Goal: Task Accomplishment & Management: Manage account settings

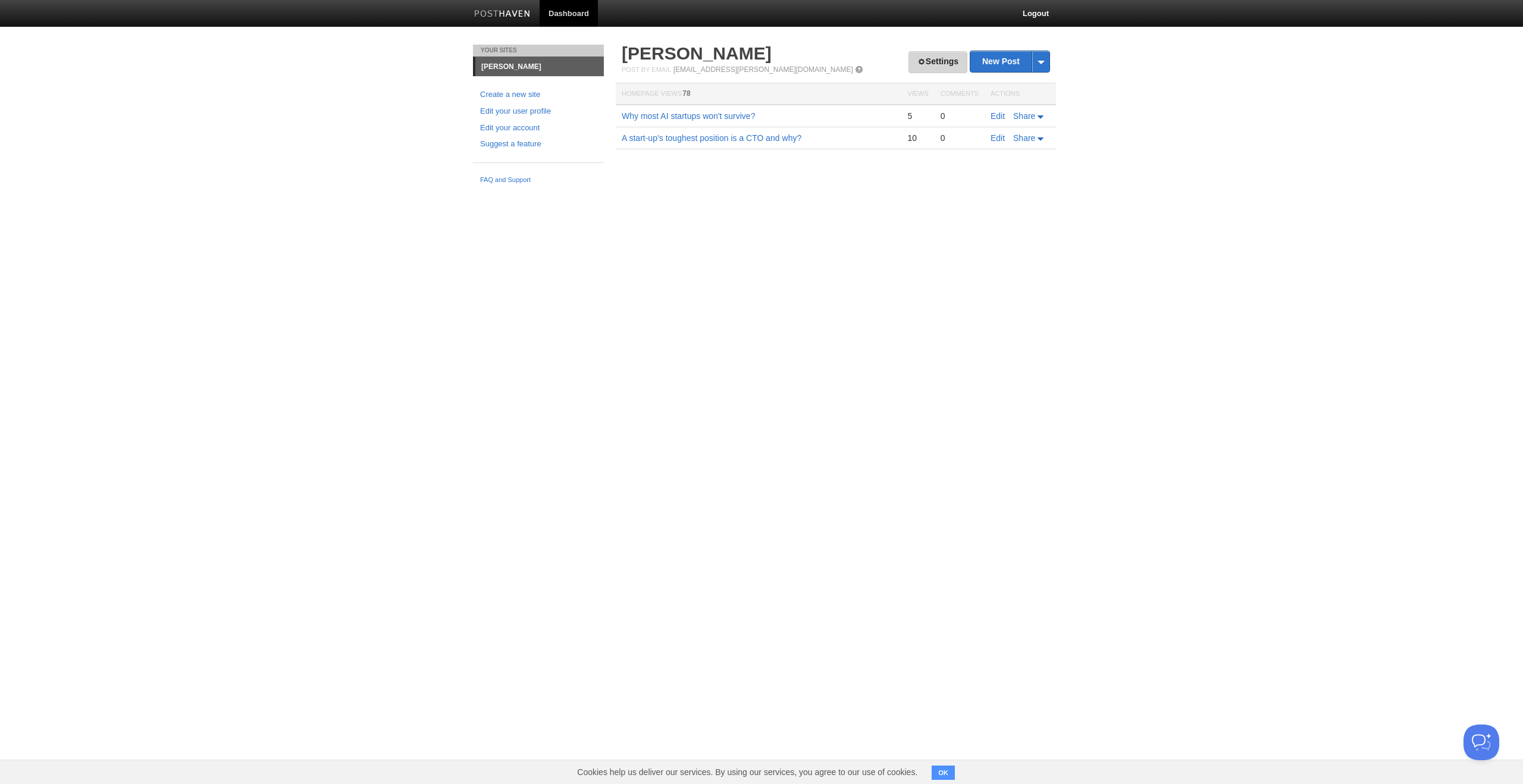
click at [936, 63] on link "Settings" at bounding box center [938, 62] width 59 height 22
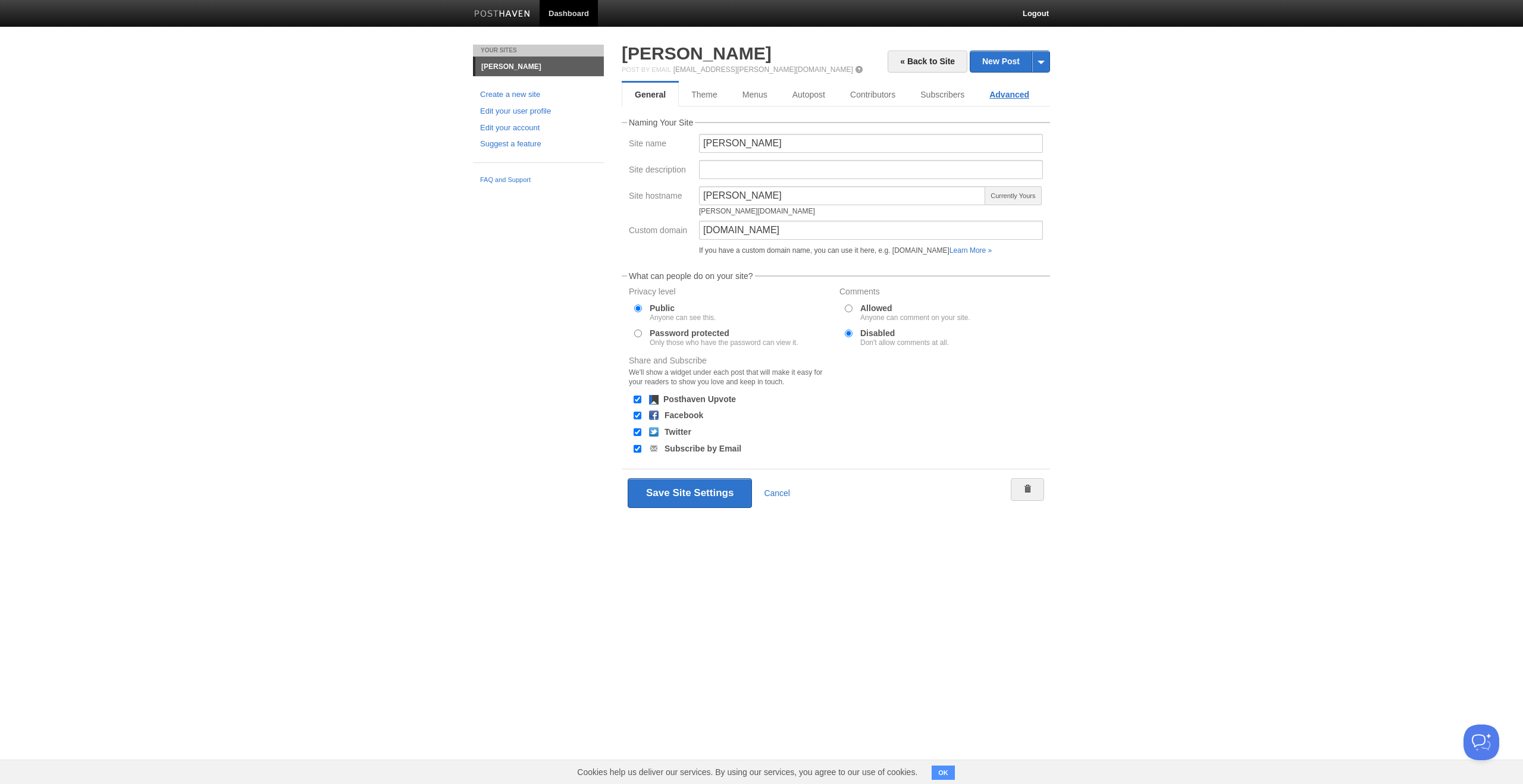
click at [993, 96] on link "Advanced" at bounding box center [1009, 95] width 65 height 24
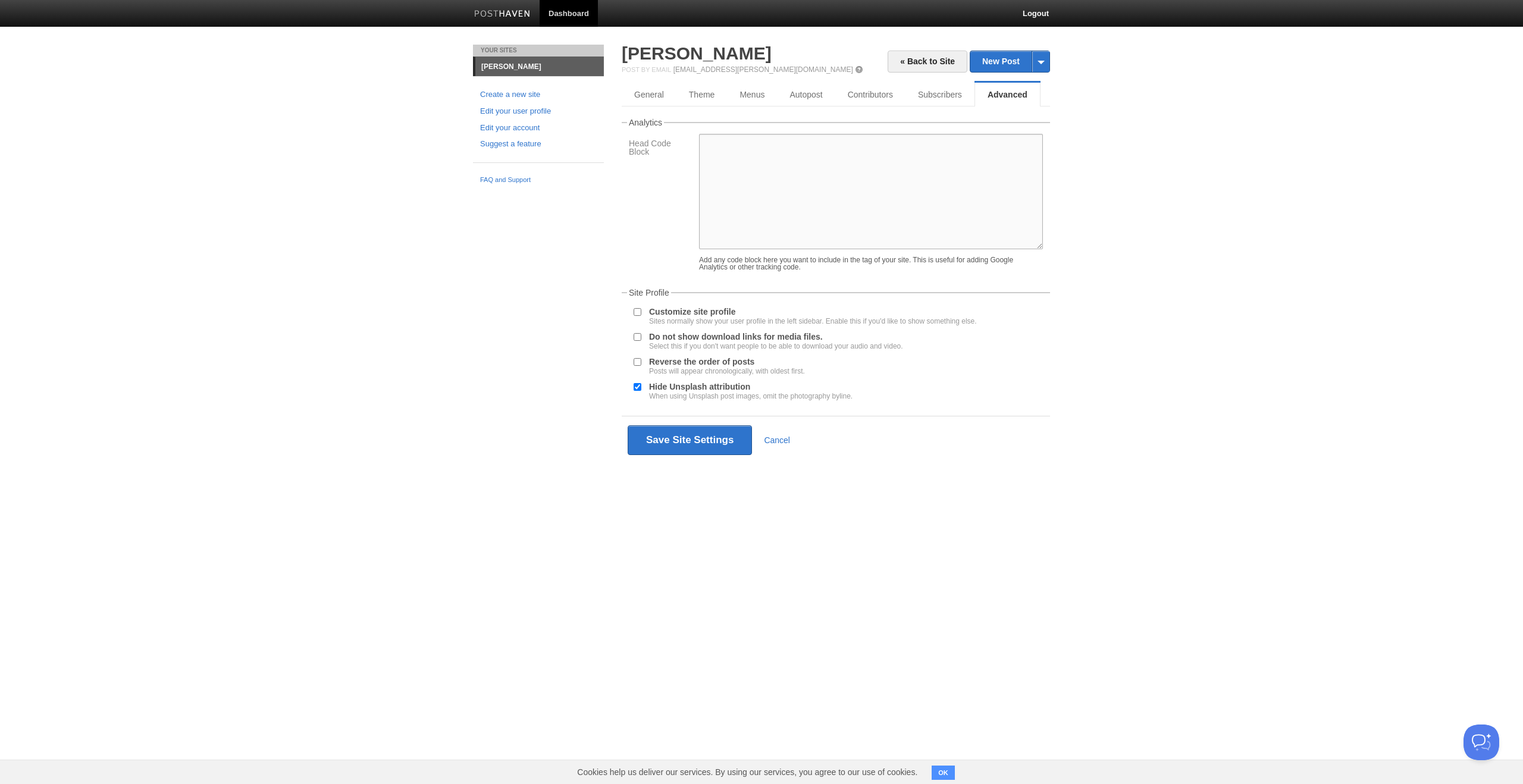
click at [734, 179] on textarea at bounding box center [871, 192] width 343 height 116
paste textarea "<!-- Google Tag Manager --> <script>(function(w,d,s,l,i){w[l]=w[l]||[];w[l].pus…"
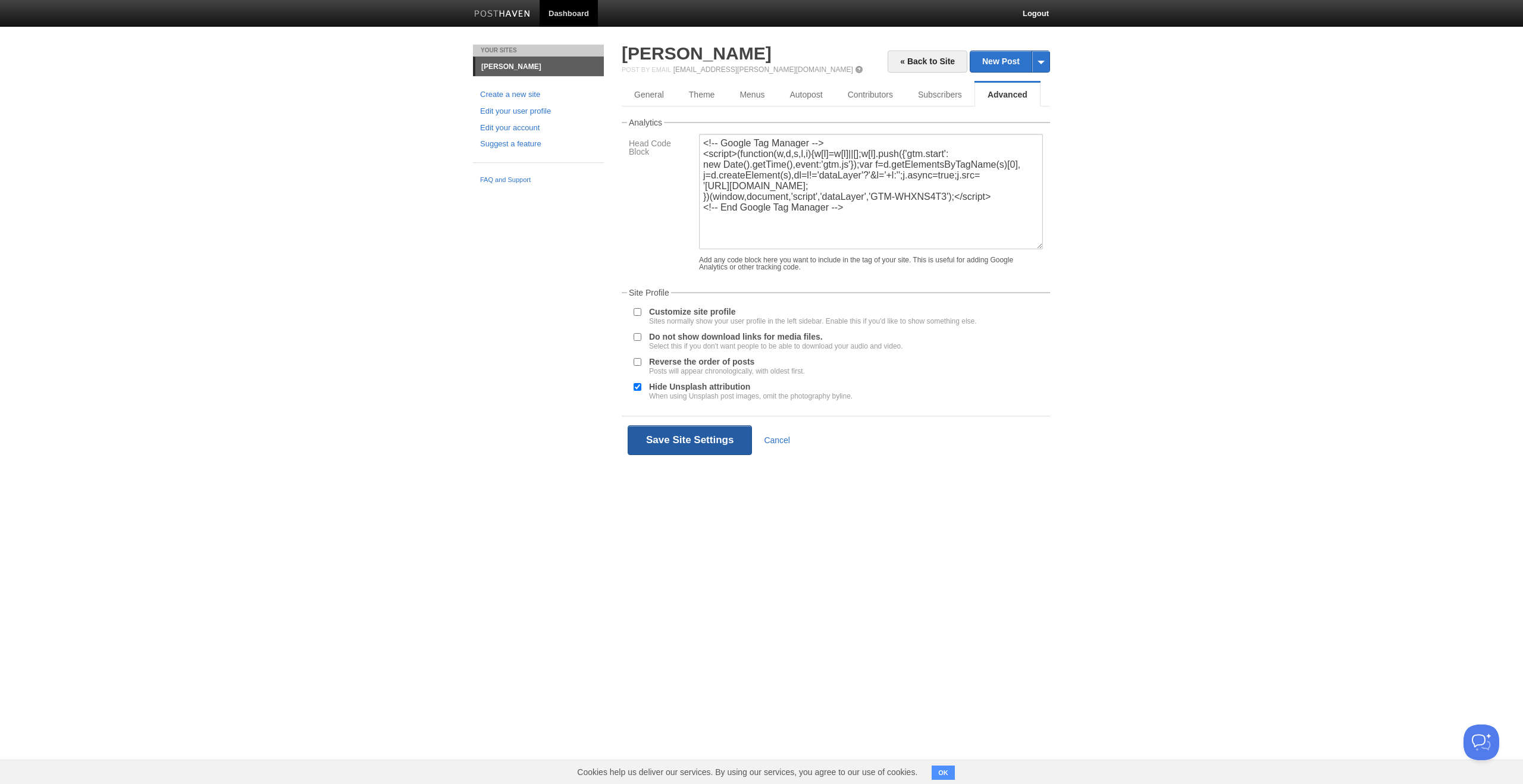
click at [701, 443] on button "Save Site Settings" at bounding box center [690, 440] width 124 height 30
drag, startPoint x: 868, startPoint y: 224, endPoint x: 676, endPoint y: 142, distance: 208.8
click at [676, 142] on div "Head Code Block <!-- Google Tag Manager --> <script>(function(w,d,s,l,i){w[l]=w…" at bounding box center [835, 205] width 422 height 143
paste textarea "2G964VL"
type textarea "<!-- Google Tag Manager --> <script>(function(w,d,s,l,i){w[l]=w[l]||[];w[l].pus…"
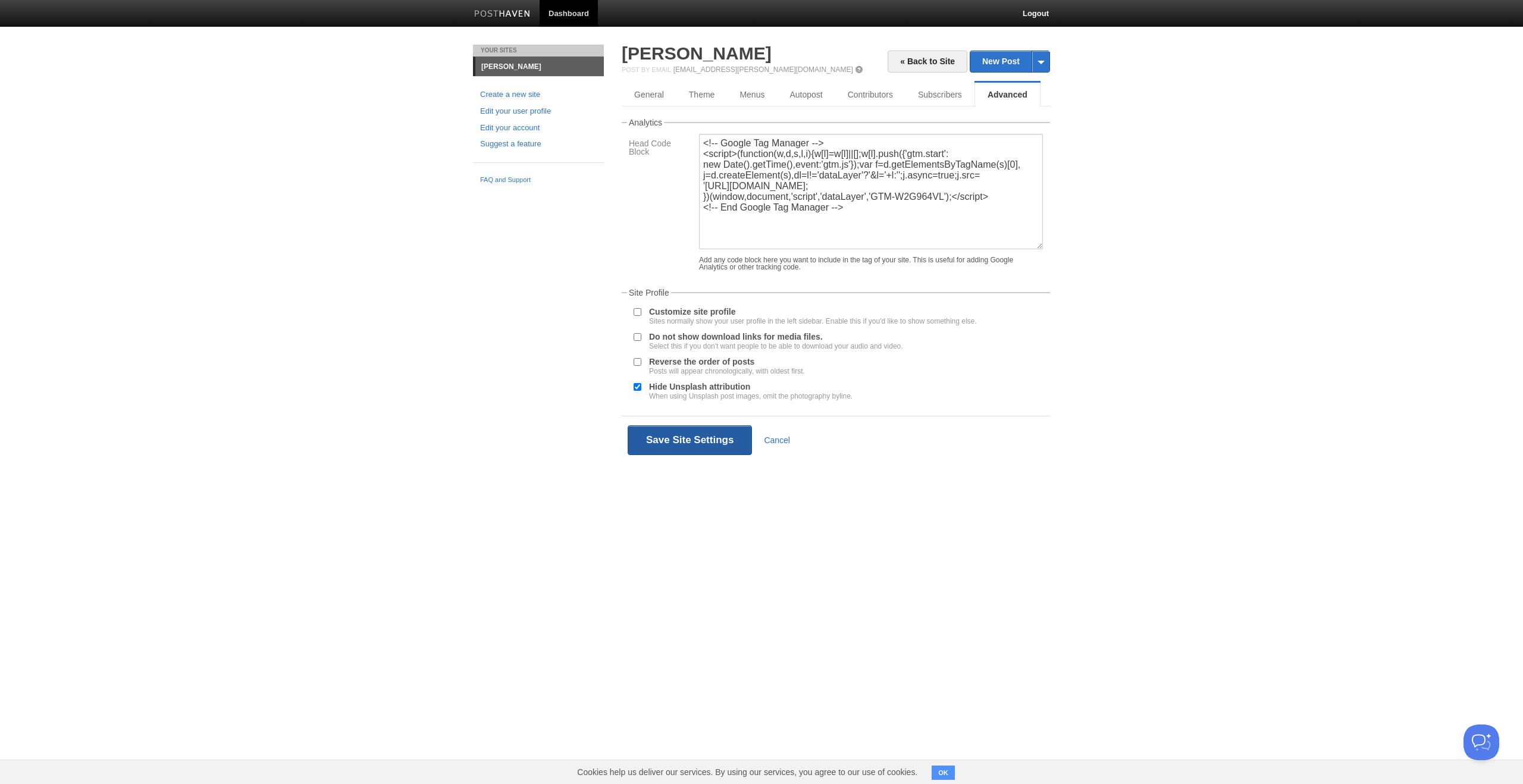
click at [689, 451] on button "Save Site Settings" at bounding box center [690, 440] width 124 height 30
drag, startPoint x: 861, startPoint y: 220, endPoint x: 672, endPoint y: 114, distance: 216.7
click at [672, 114] on div "« Back to Site New Post by Web by Email [PERSON_NAME] Post by Email [EMAIL_ADDR…" at bounding box center [836, 254] width 428 height 419
click at [682, 437] on button "Save Site Settings" at bounding box center [690, 440] width 124 height 30
click at [948, 100] on link "Subscribers" at bounding box center [942, 95] width 73 height 24
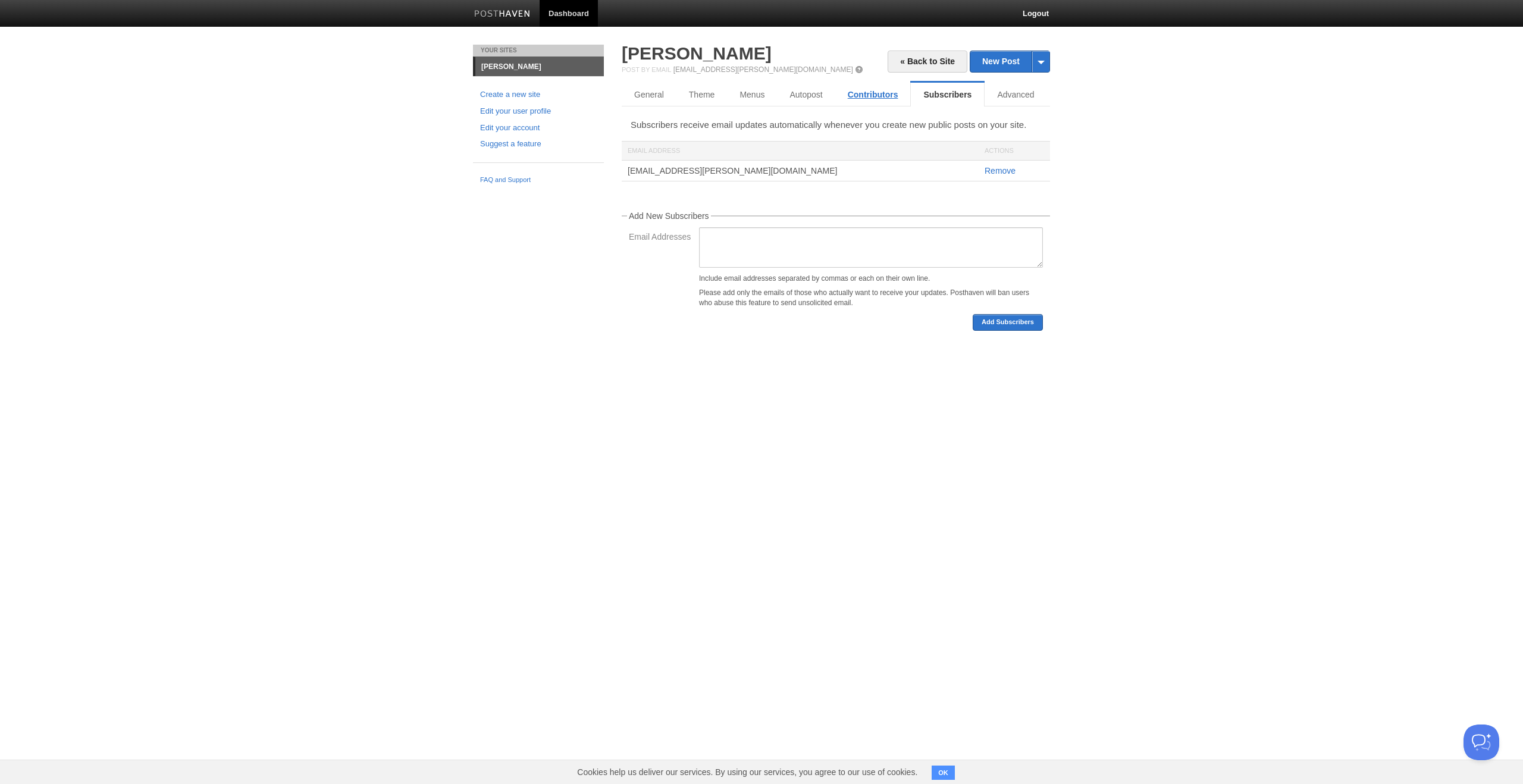
click at [880, 92] on link "Contributors" at bounding box center [873, 95] width 75 height 24
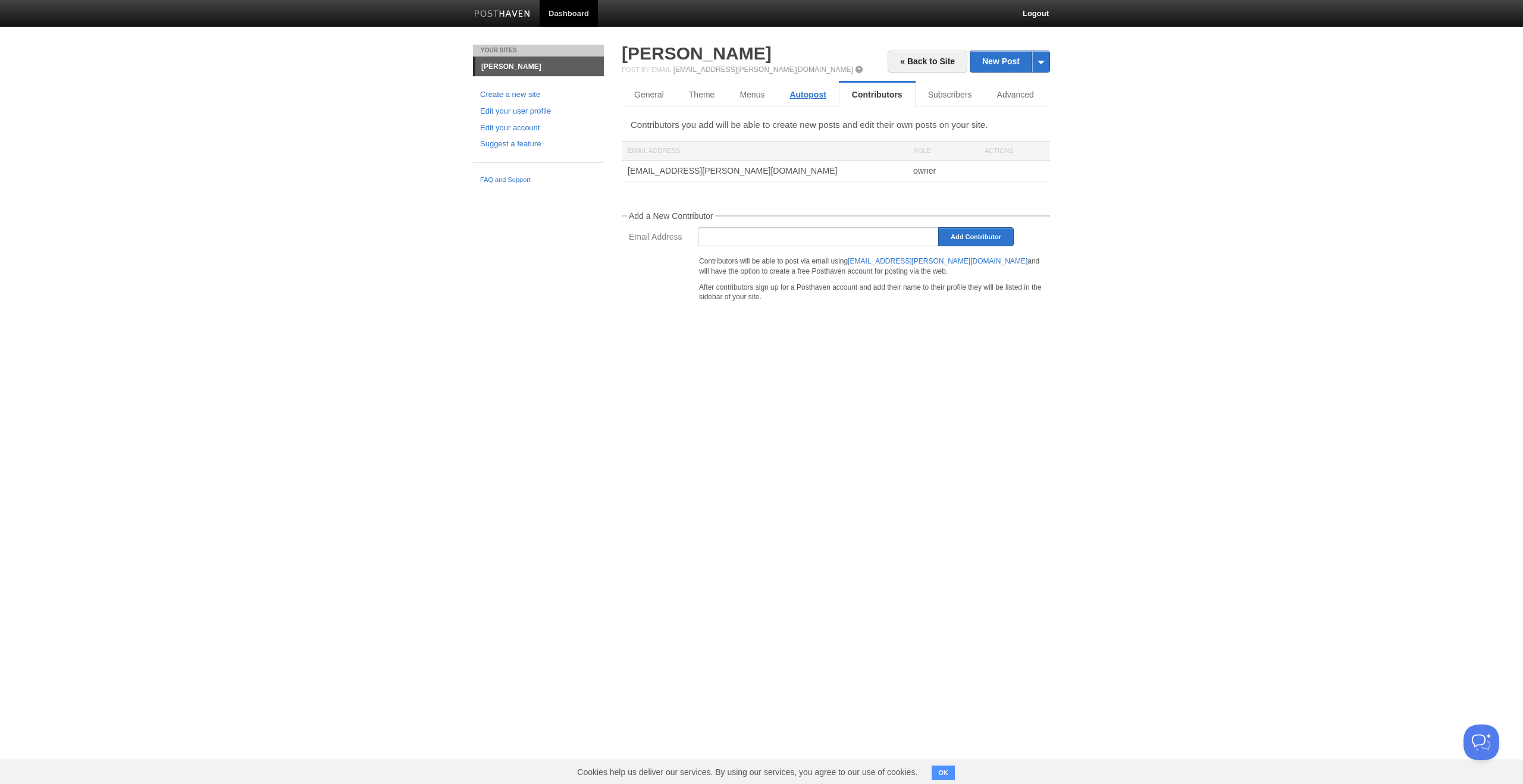
click at [832, 99] on link "Autopost" at bounding box center [807, 95] width 62 height 24
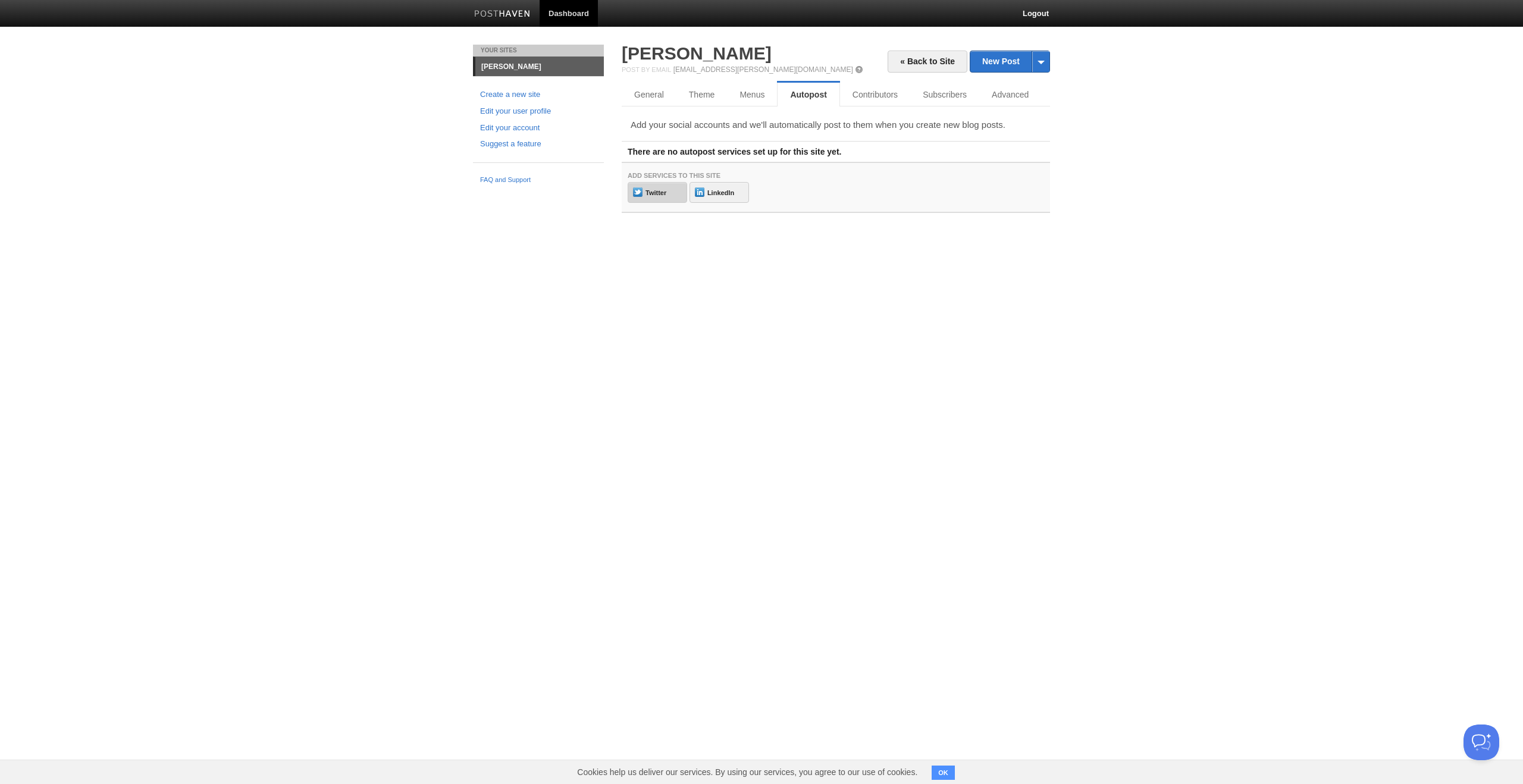
click at [675, 193] on link "Twitter" at bounding box center [658, 193] width 60 height 21
click at [655, 91] on link "General" at bounding box center [650, 95] width 56 height 24
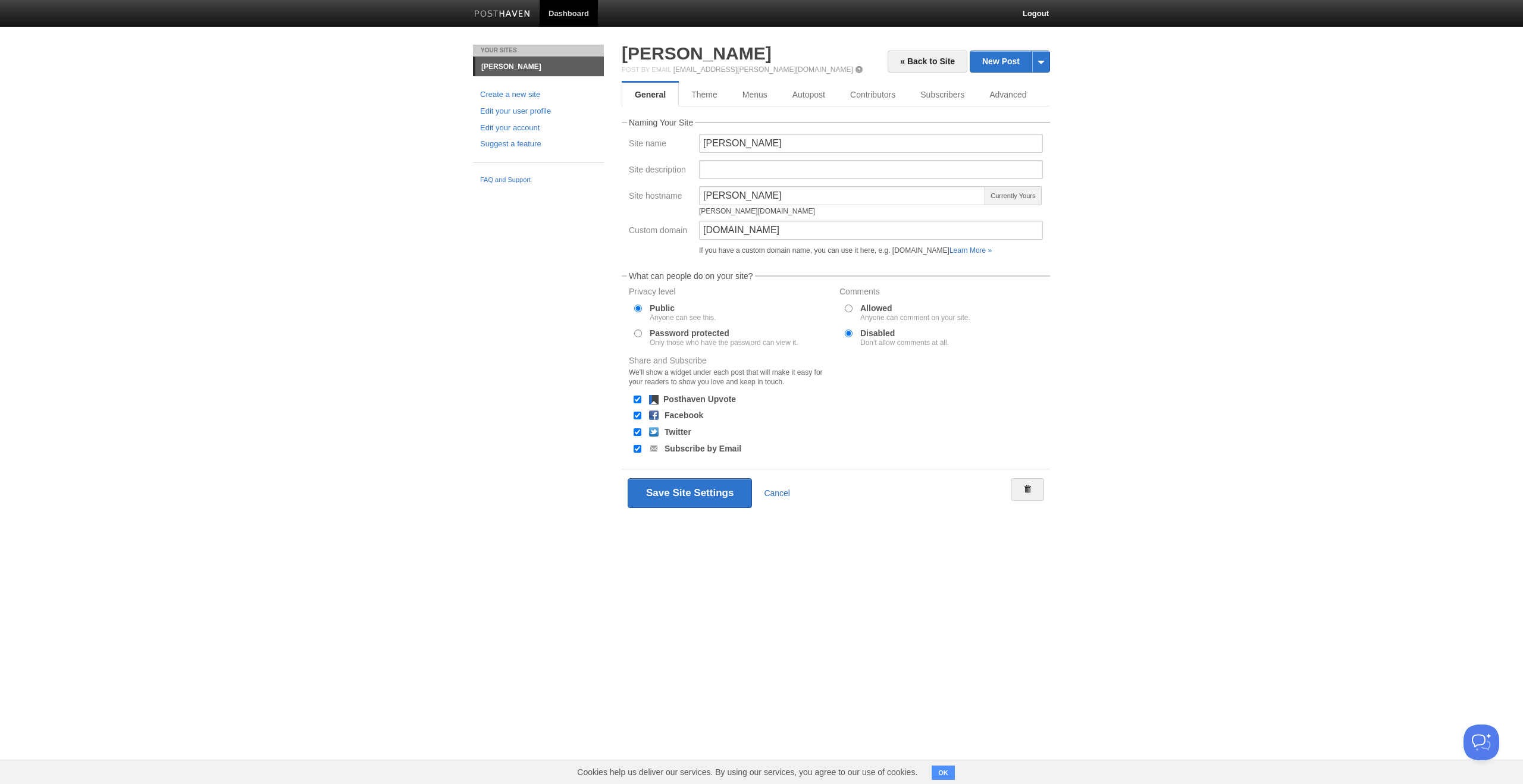
click at [491, 59] on link "[PERSON_NAME]" at bounding box center [539, 67] width 128 height 19
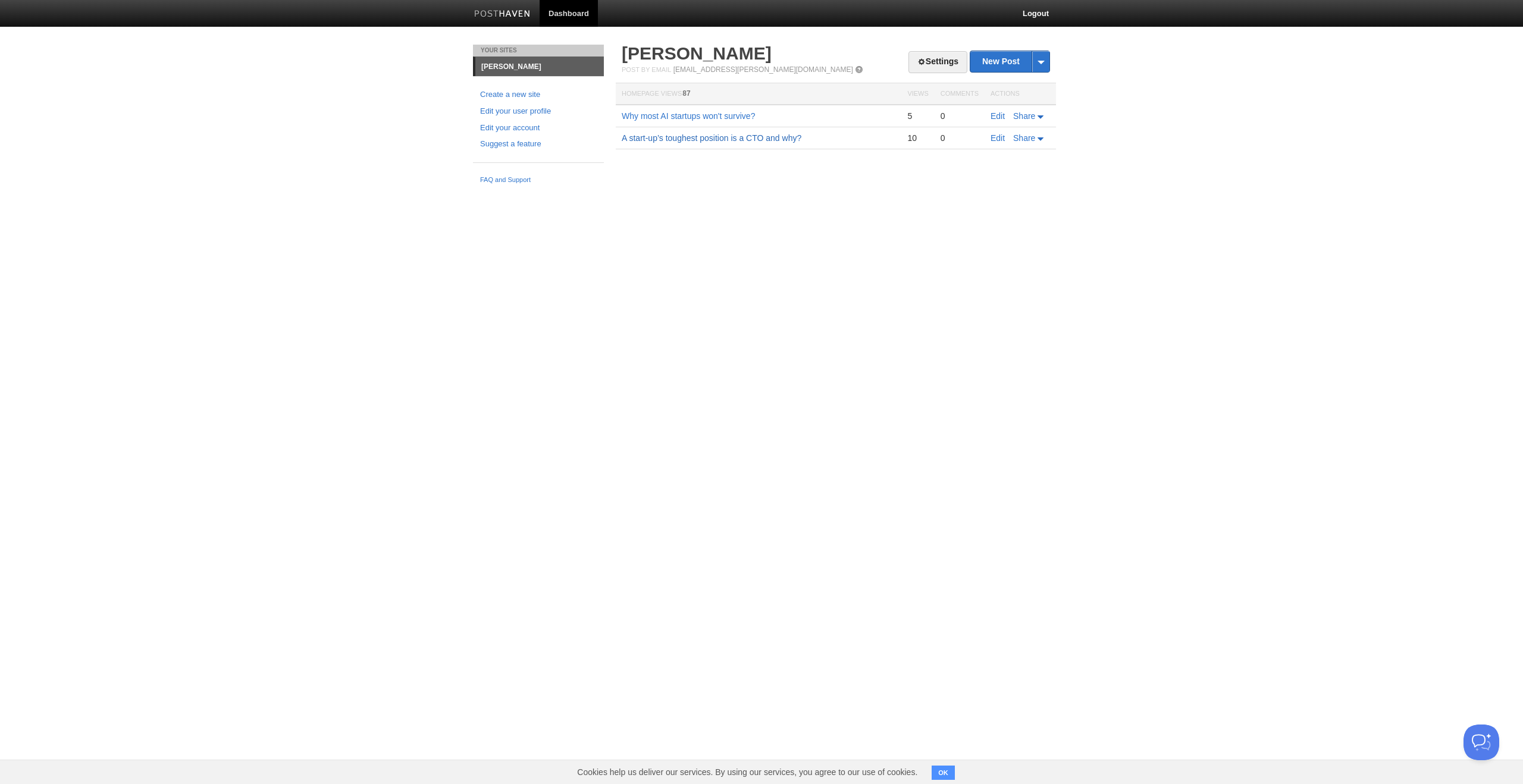
click at [733, 138] on link "A start-up’s toughest position is a CTO and why?" at bounding box center [712, 138] width 179 height 10
